Goal: Task Accomplishment & Management: Manage account settings

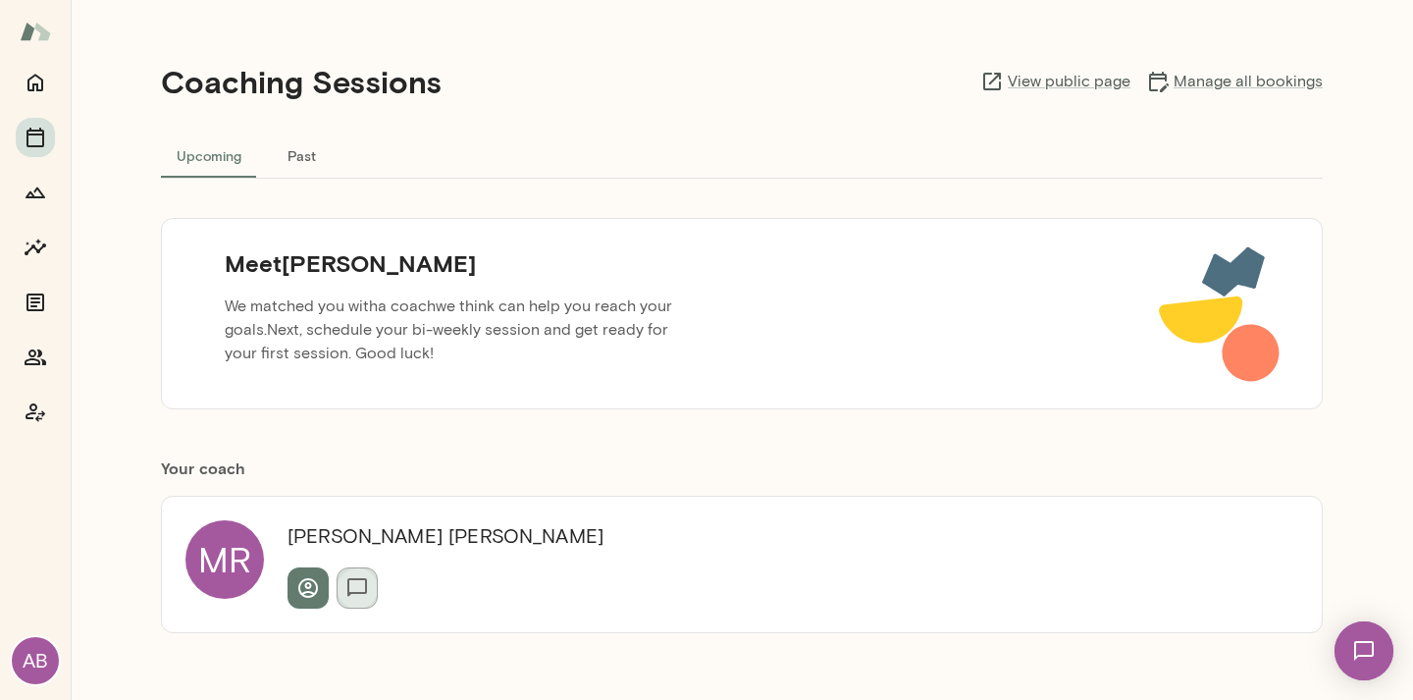
click at [357, 584] on icon "button" at bounding box center [357, 588] width 24 height 24
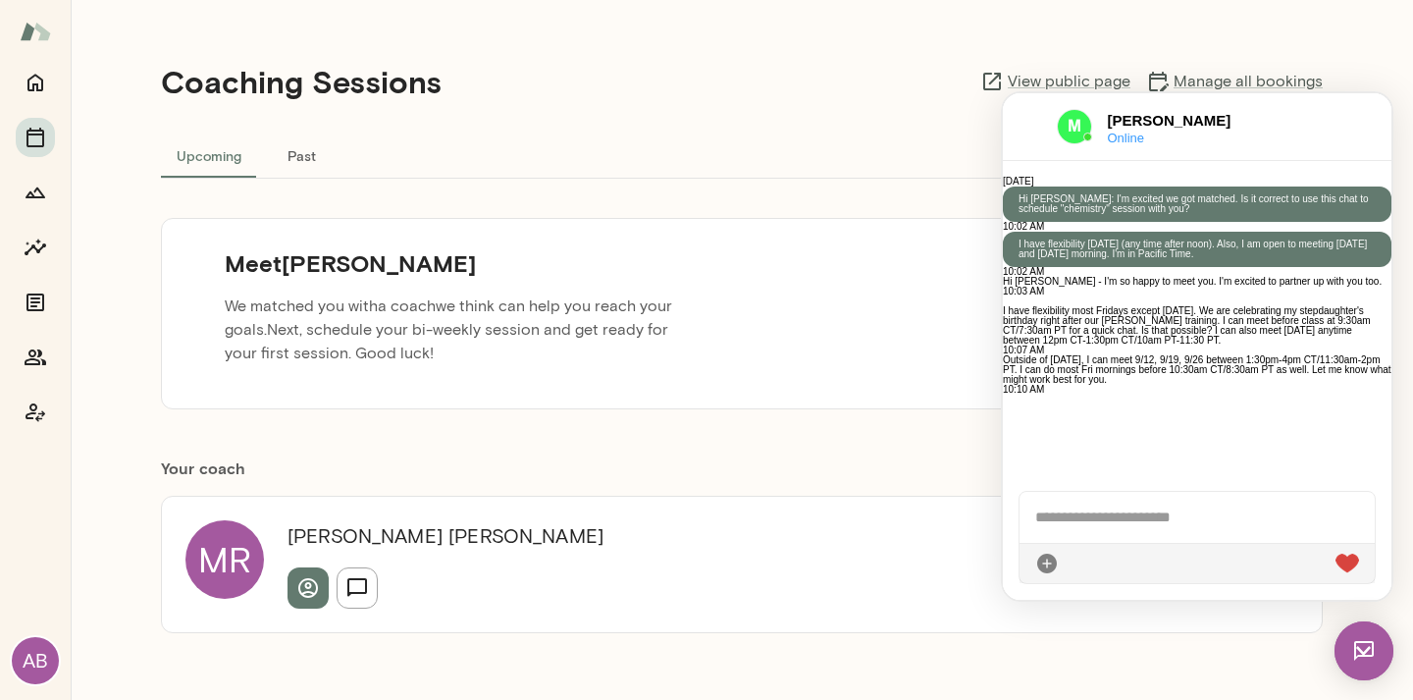
scroll to position [411, 0]
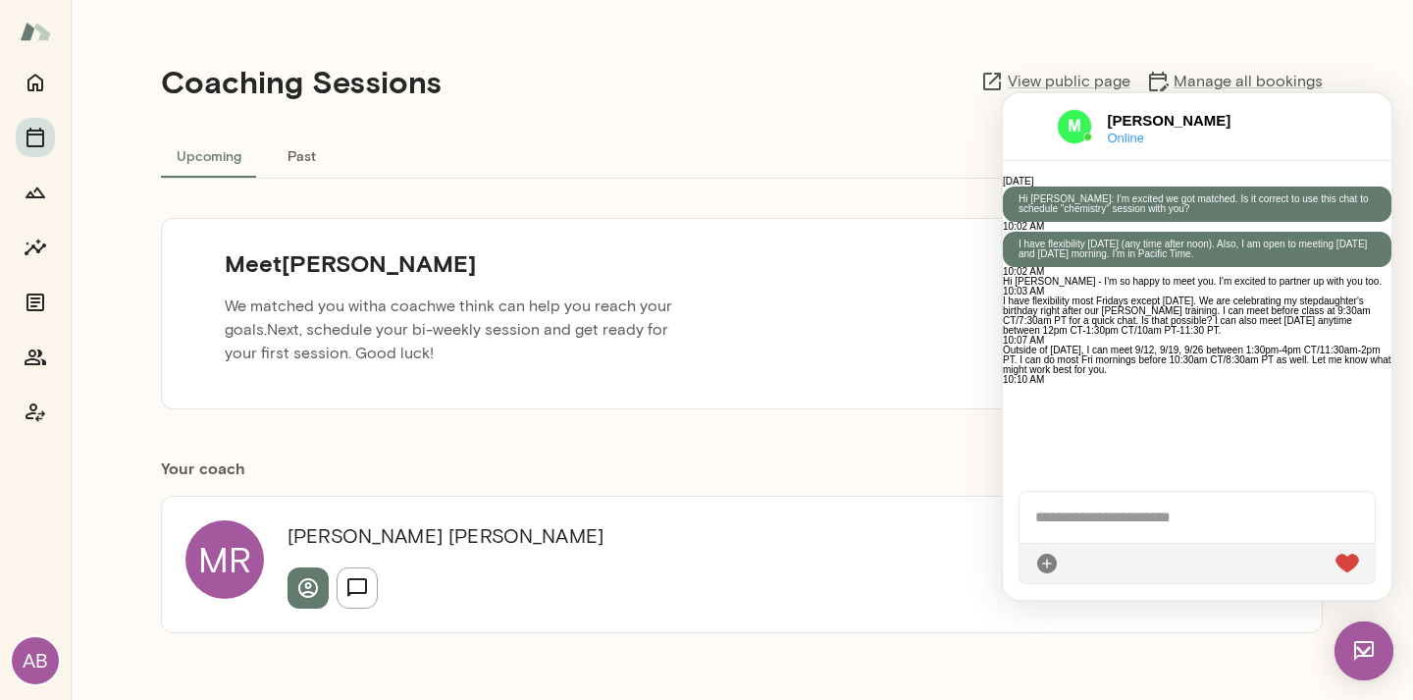
click at [1132, 511] on div at bounding box center [1197, 517] width 355 height 51
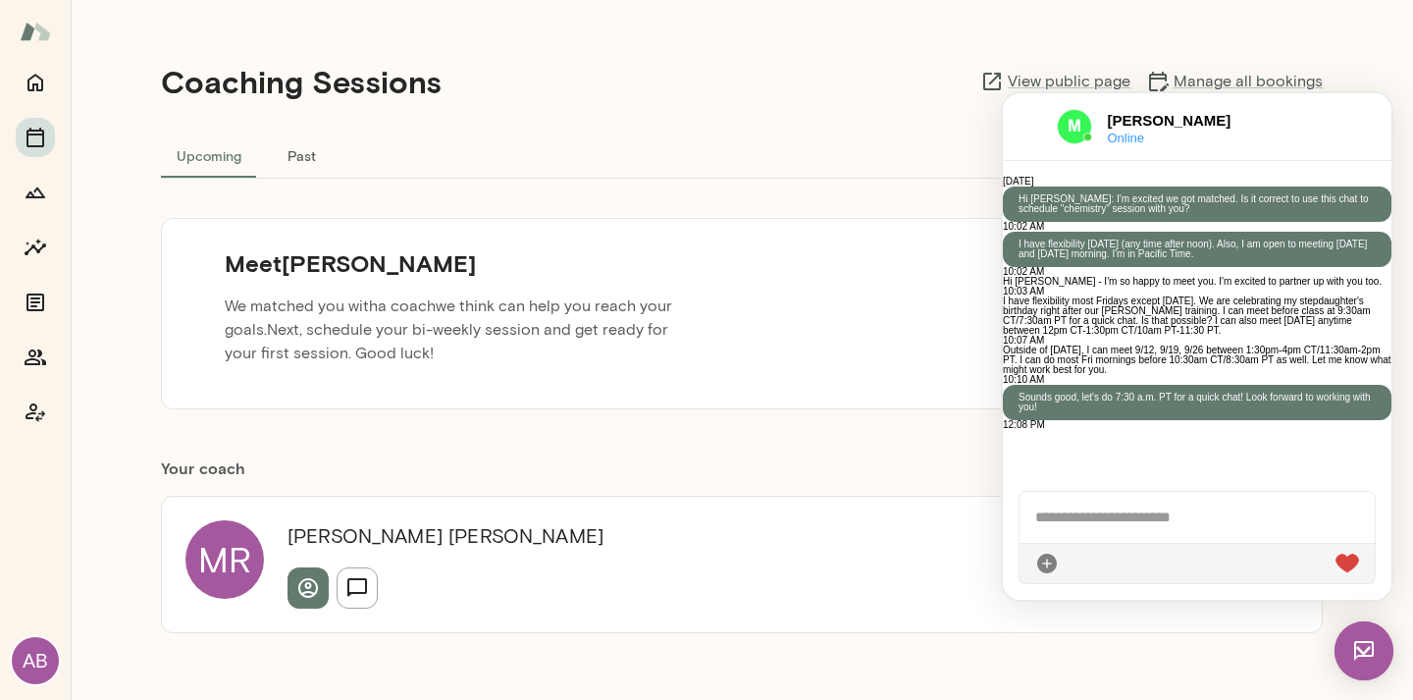
click at [863, 72] on div "Coaching Sessions View public page Manage all bookings" at bounding box center [742, 81] width 1162 height 100
